Goal: Find specific page/section: Find specific page/section

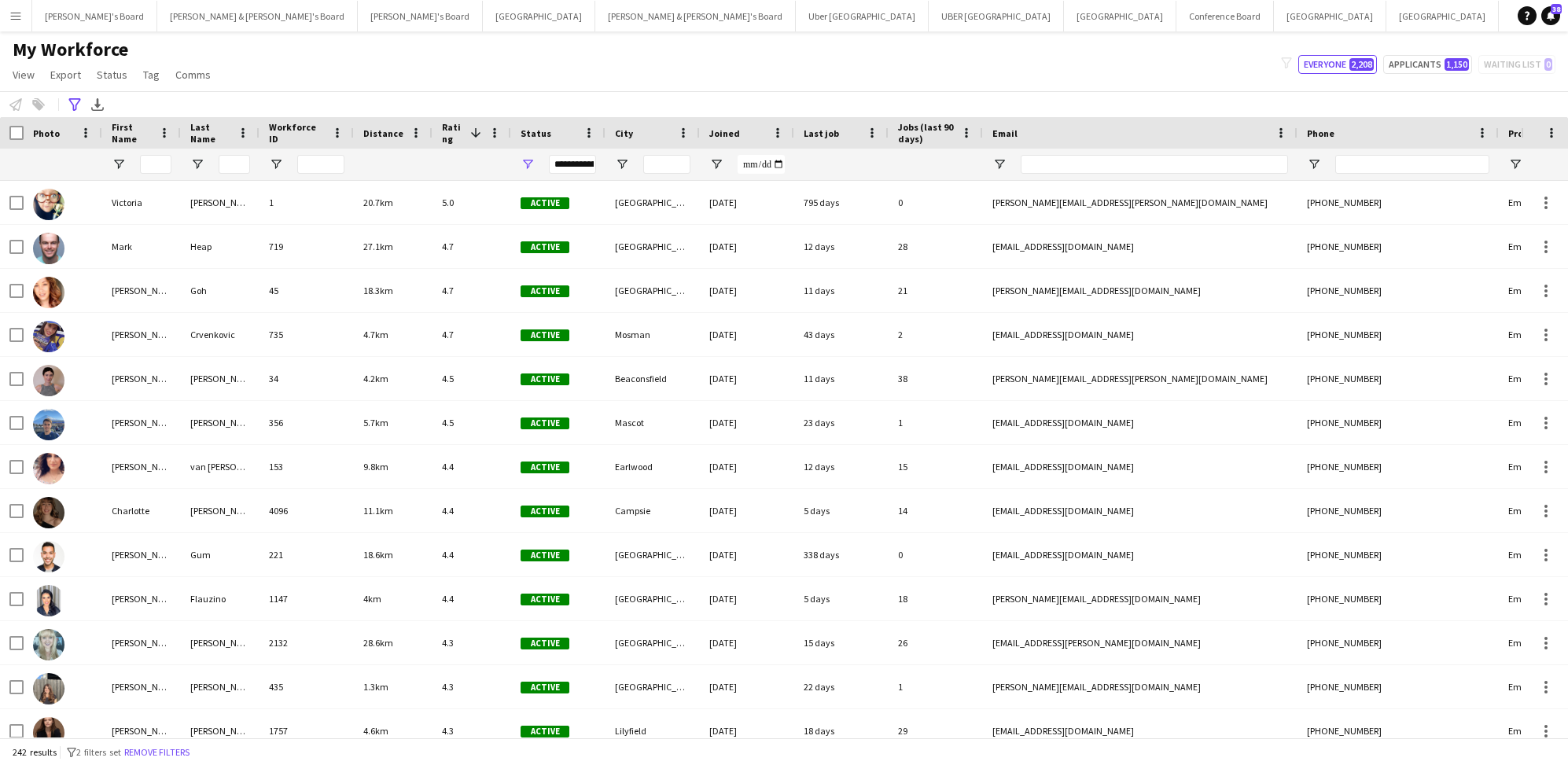
scroll to position [414, 0]
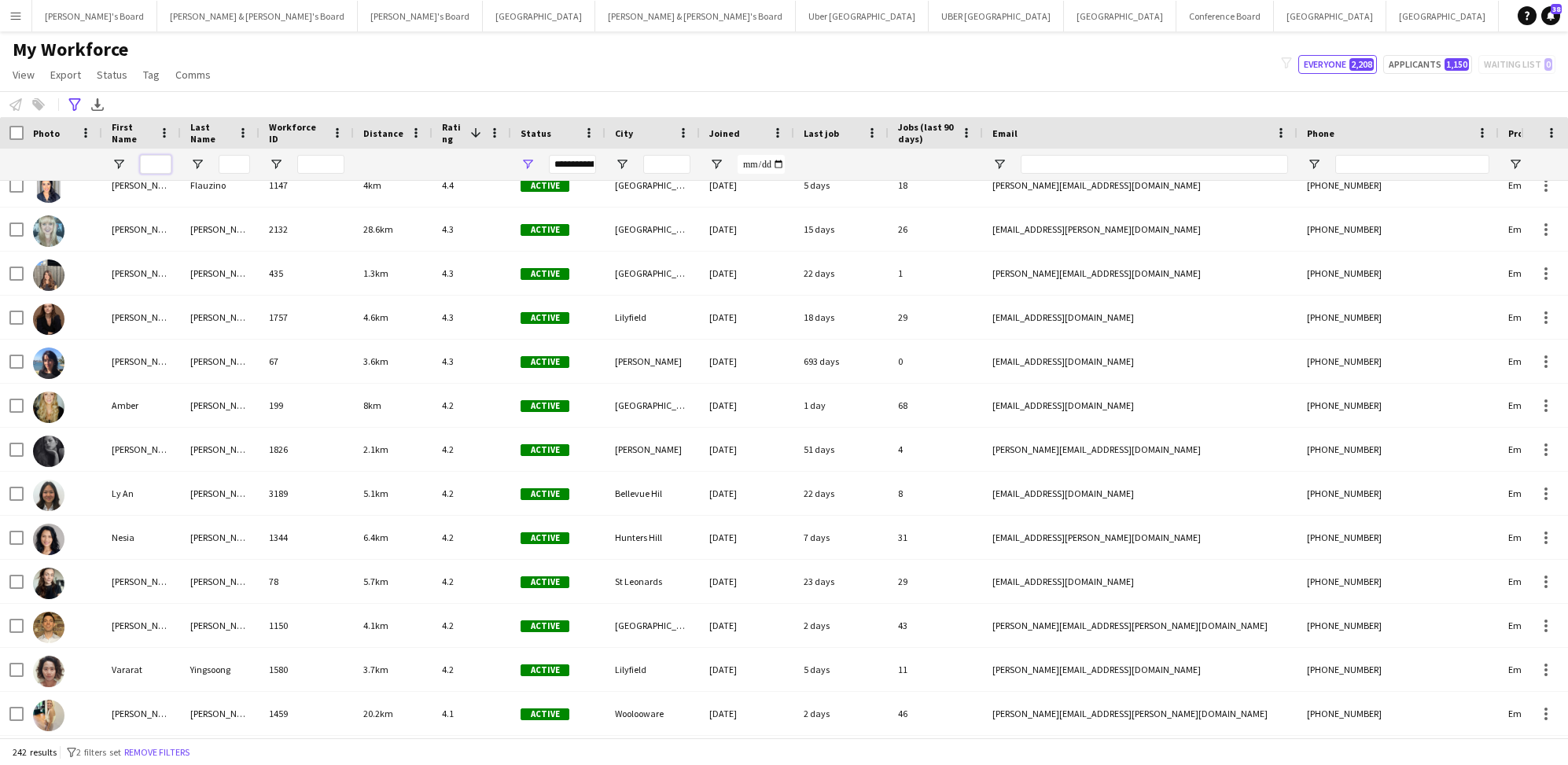
click at [153, 165] on input "First Name Filter Input" at bounding box center [156, 164] width 32 height 19
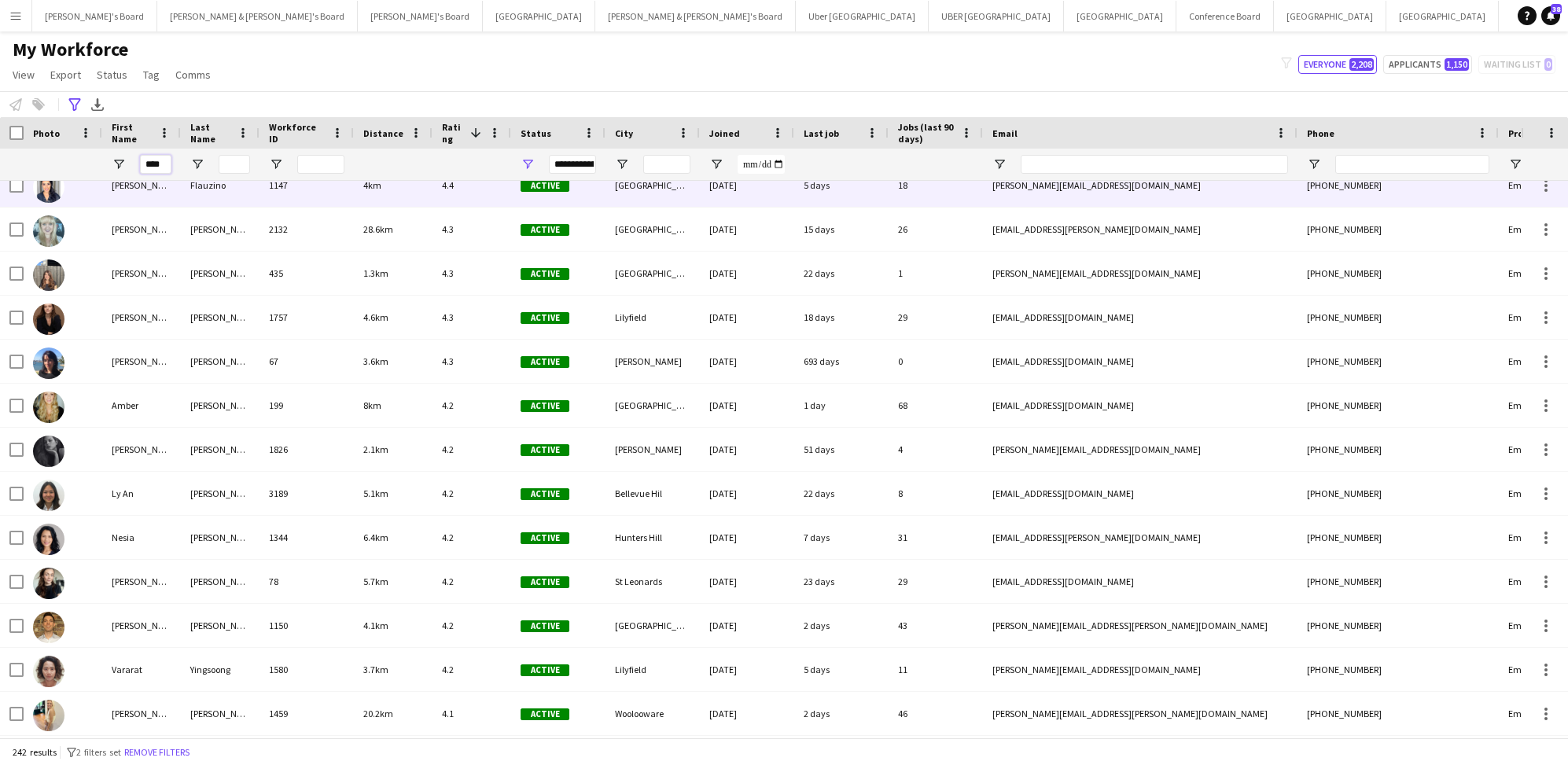
scroll to position [0, 0]
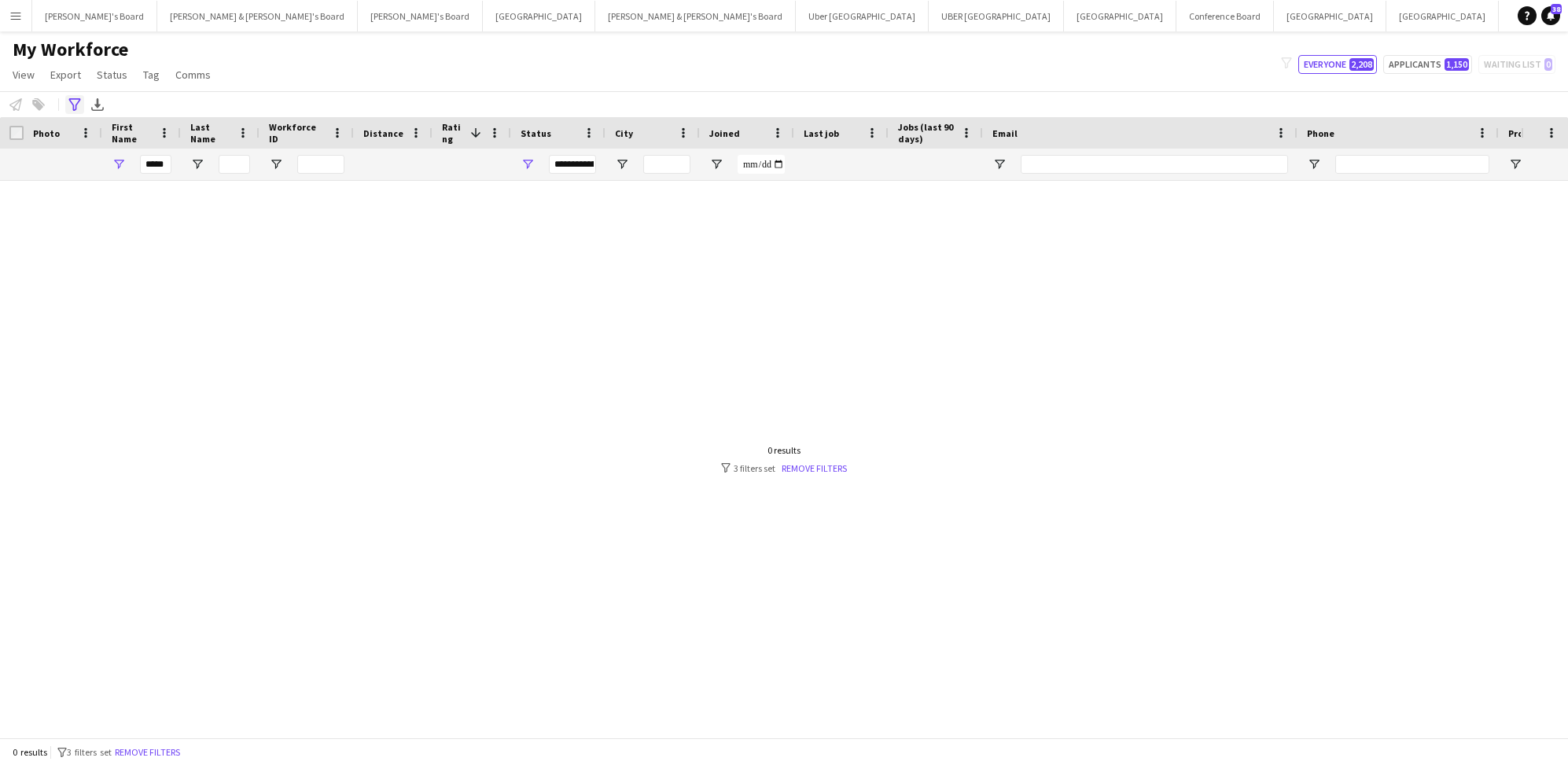
drag, startPoint x: 384, startPoint y: 194, endPoint x: 81, endPoint y: 103, distance: 316.4
click at [81, 103] on div "Advanced filters" at bounding box center [74, 104] width 19 height 19
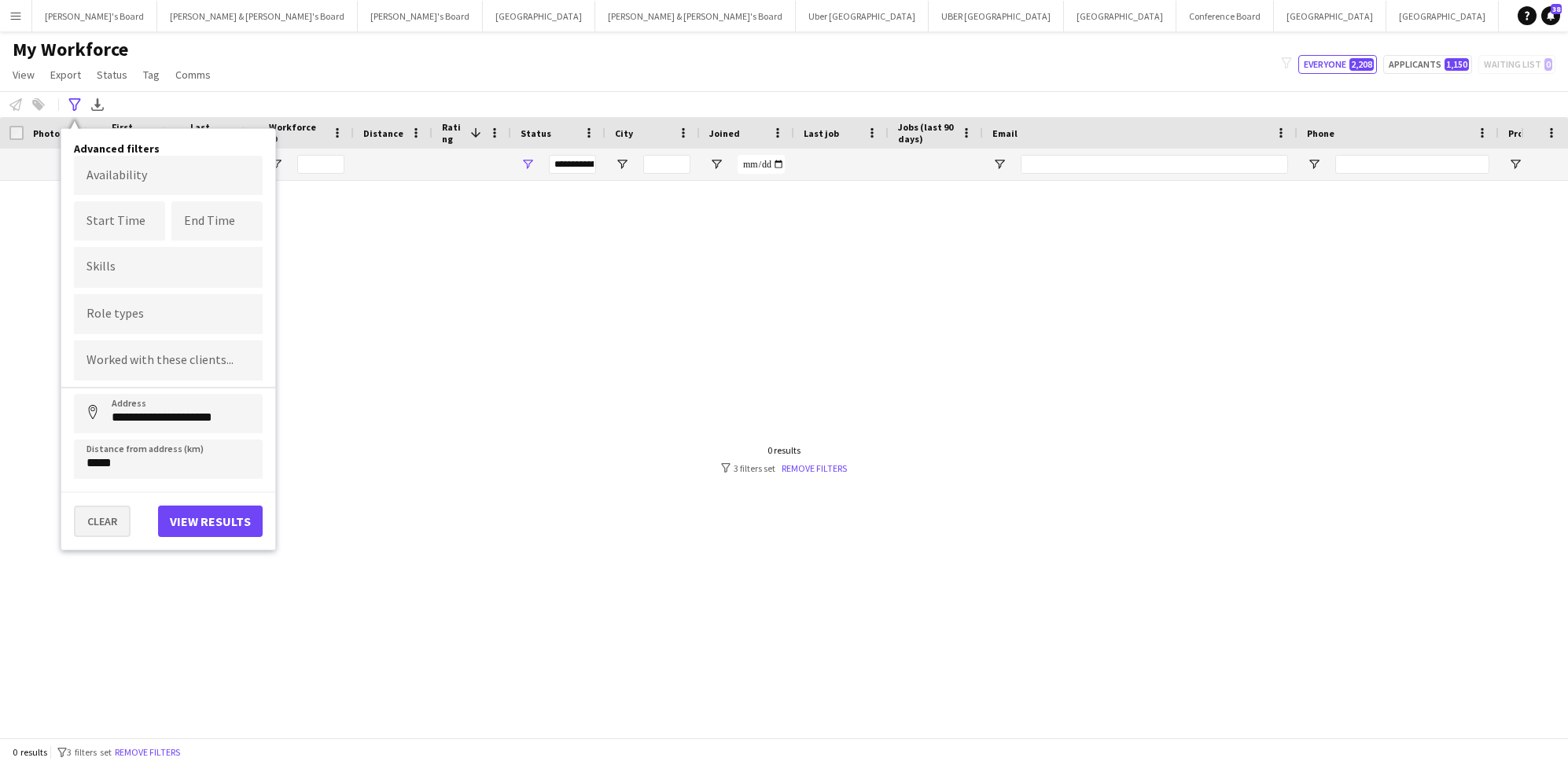
click at [107, 515] on button "Clear" at bounding box center [103, 521] width 57 height 32
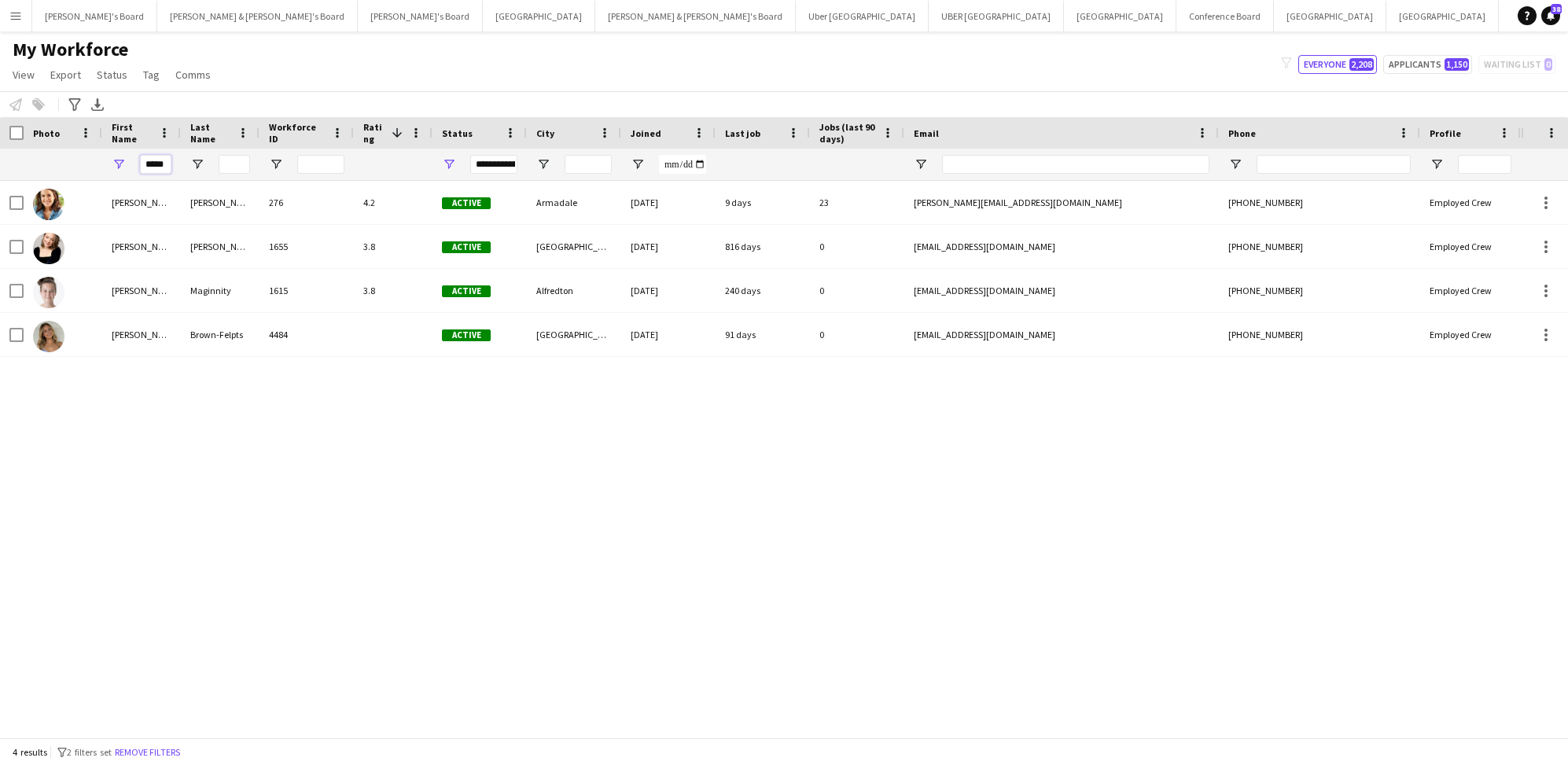
drag, startPoint x: 167, startPoint y: 164, endPoint x: 136, endPoint y: 163, distance: 31.0
click at [136, 163] on div "*****" at bounding box center [141, 164] width 78 height 32
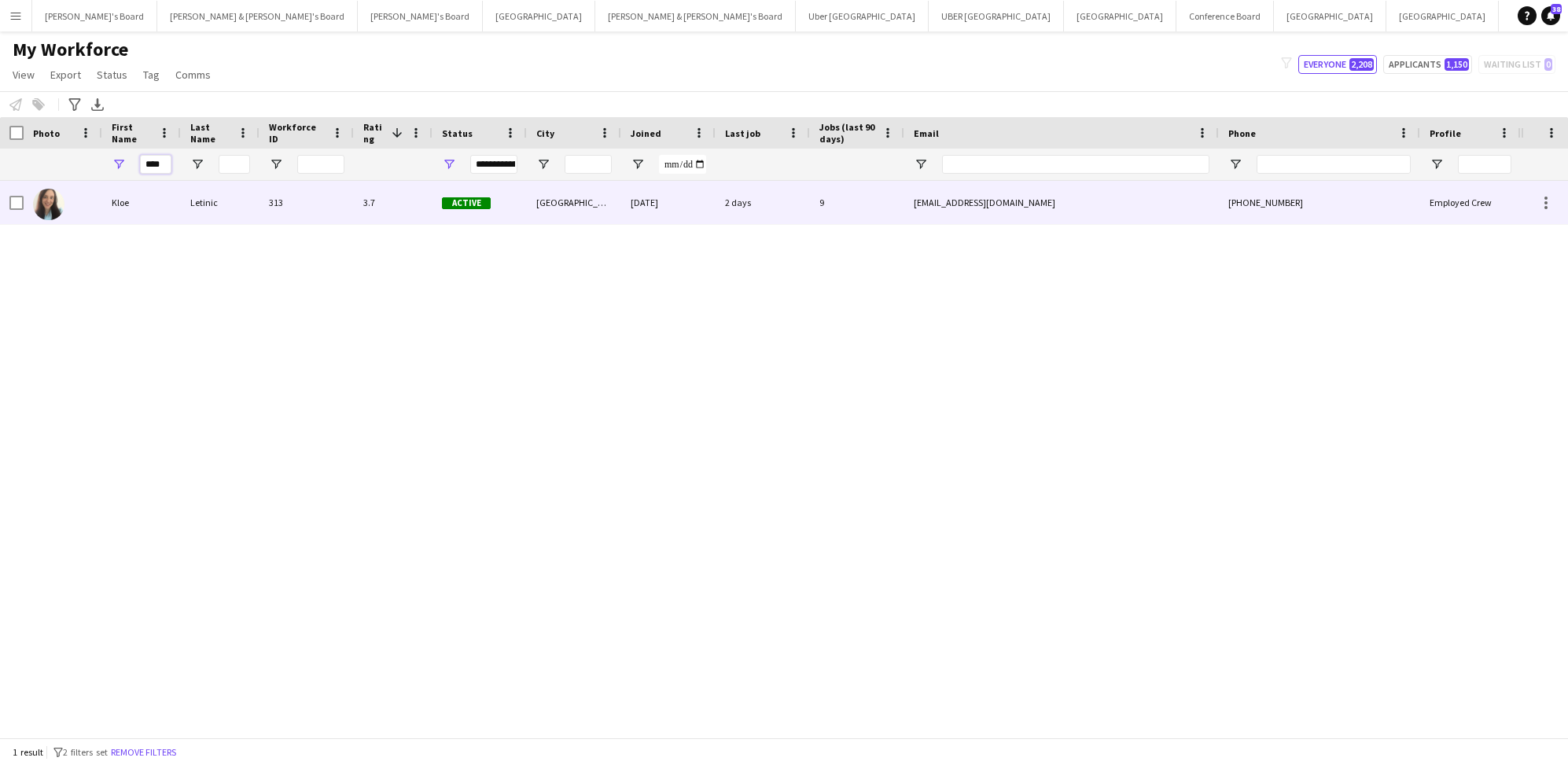
type input "****"
click at [127, 203] on div "Kloe" at bounding box center [141, 203] width 78 height 43
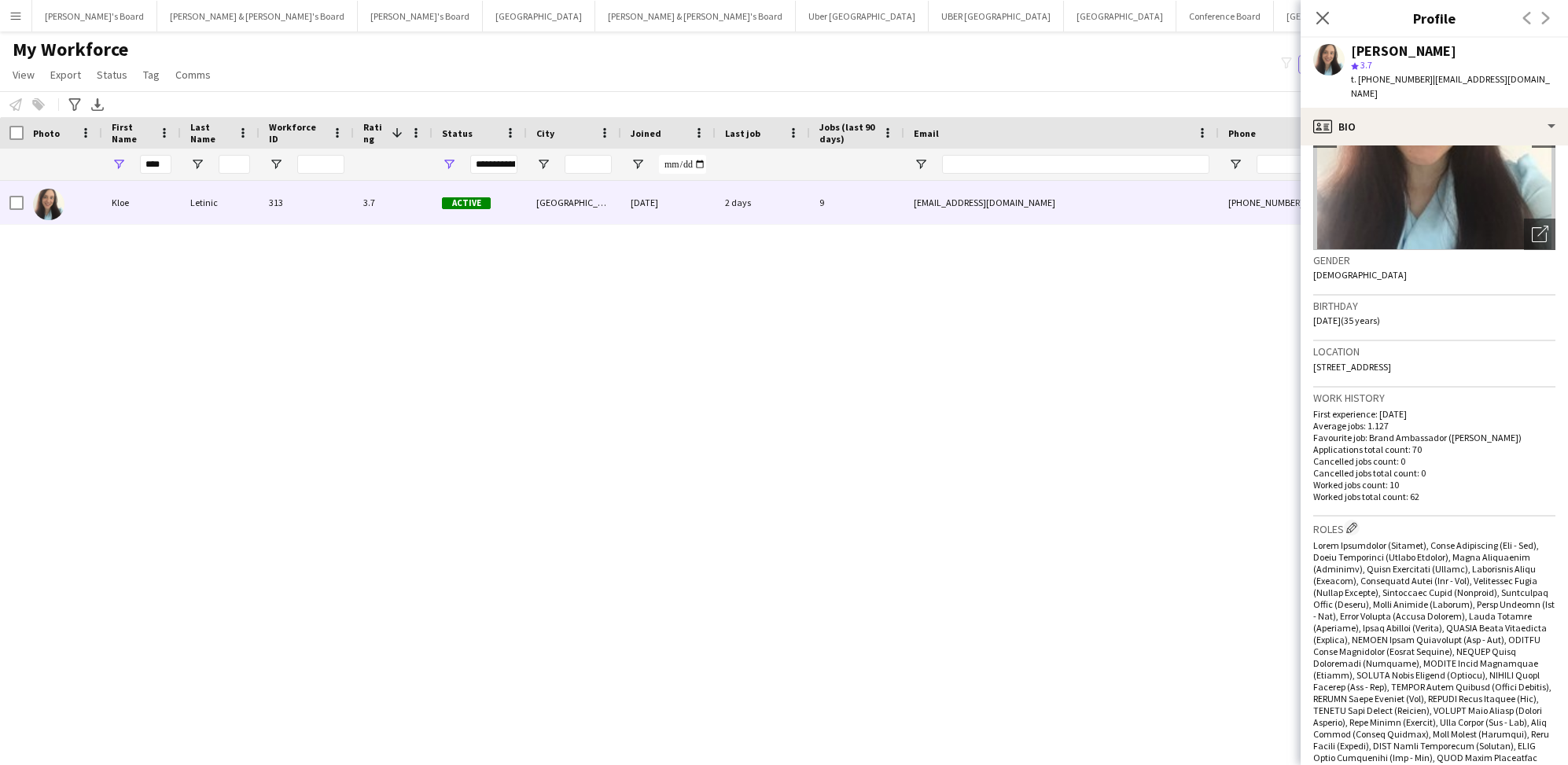
scroll to position [146, 0]
click at [1321, 13] on icon "Close pop-in" at bounding box center [1322, 18] width 15 height 15
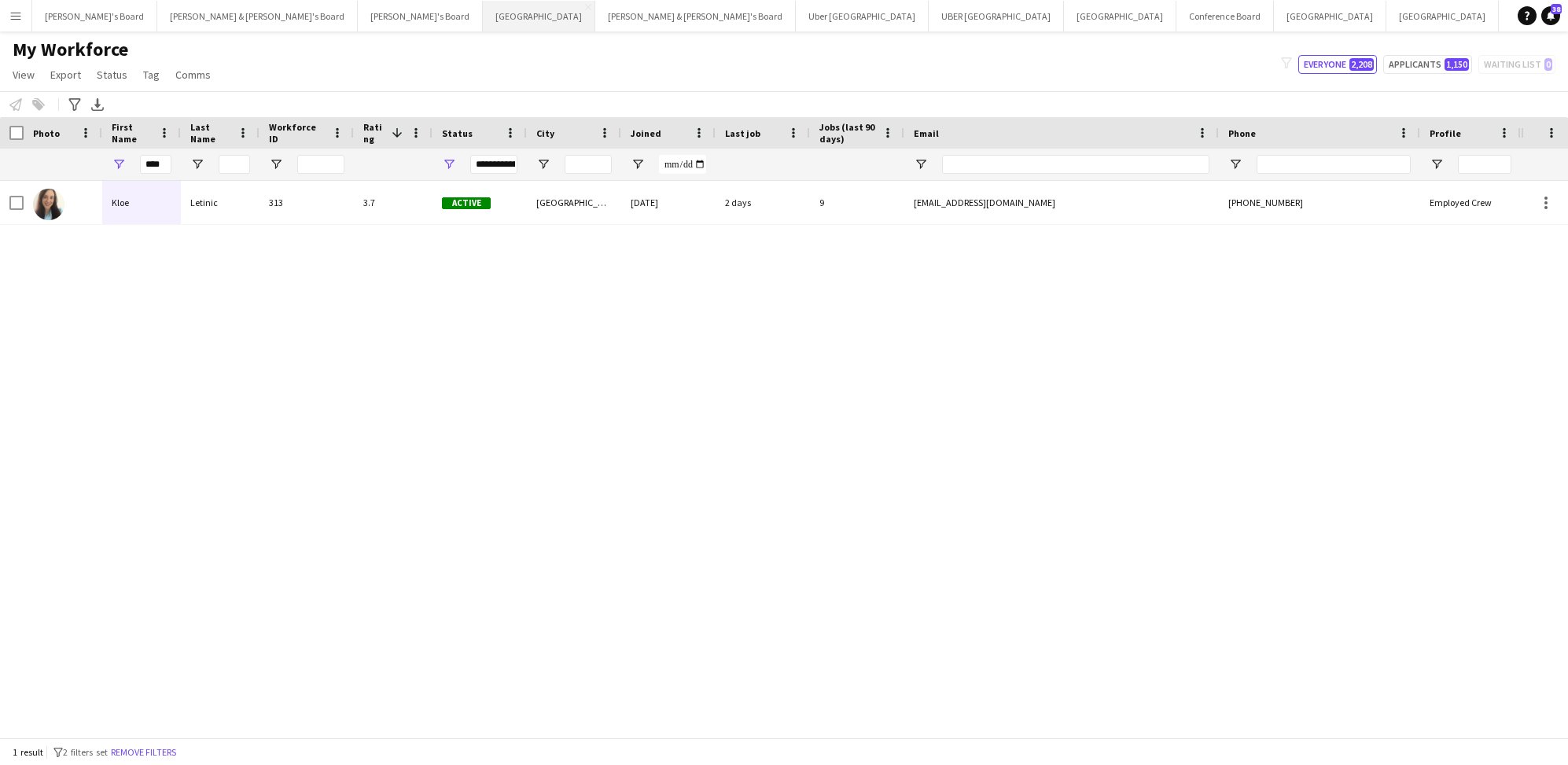
click at [482, 17] on button "Adelaide Close" at bounding box center [538, 16] width 113 height 31
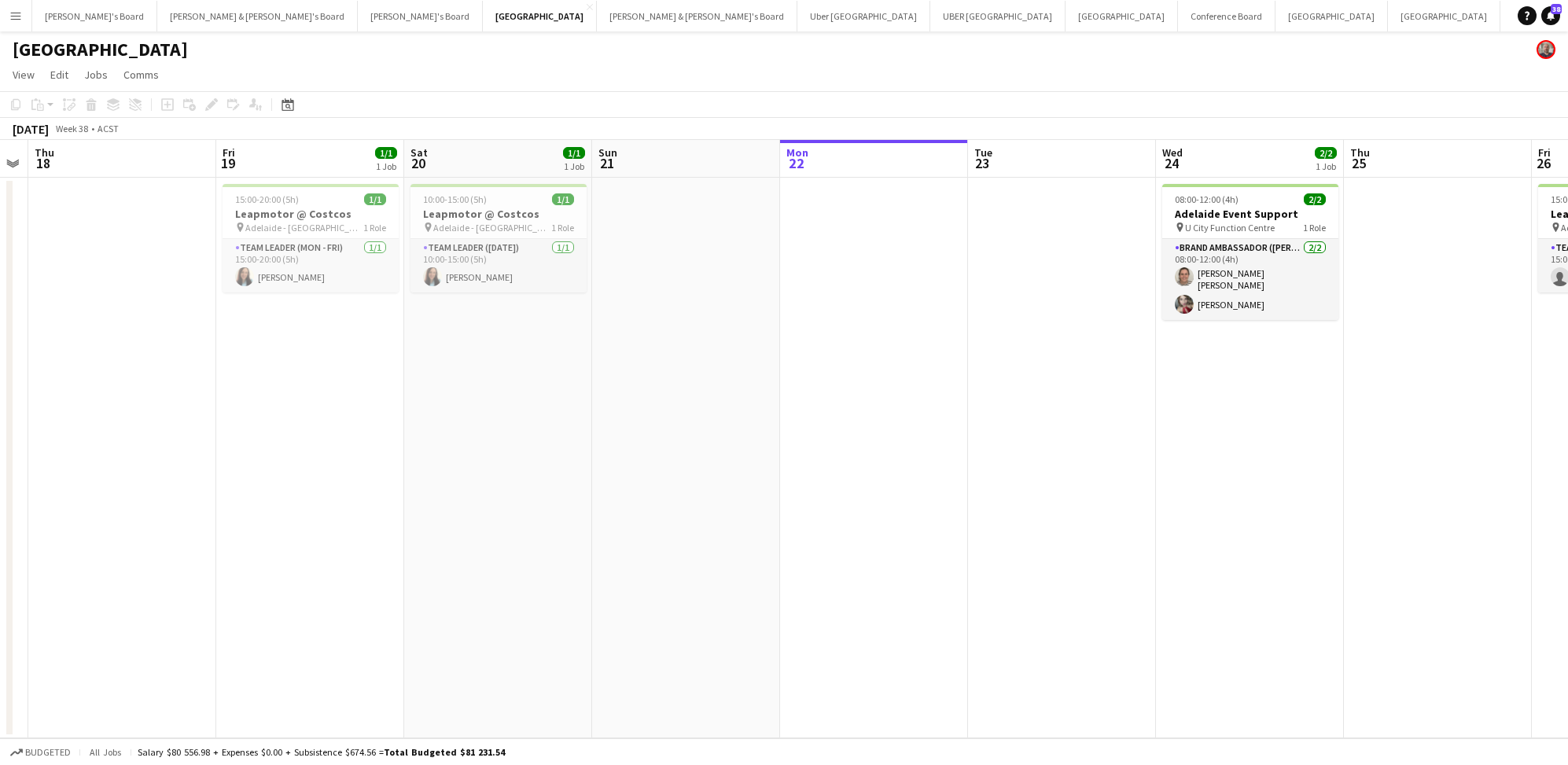
scroll to position [0, 322]
